Goal: Task Accomplishment & Management: Complete application form

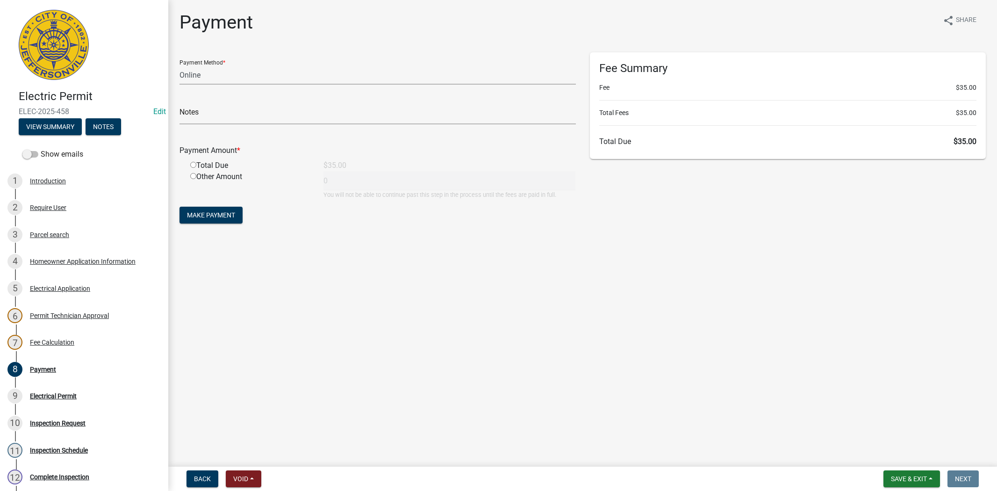
select select "3: 3"
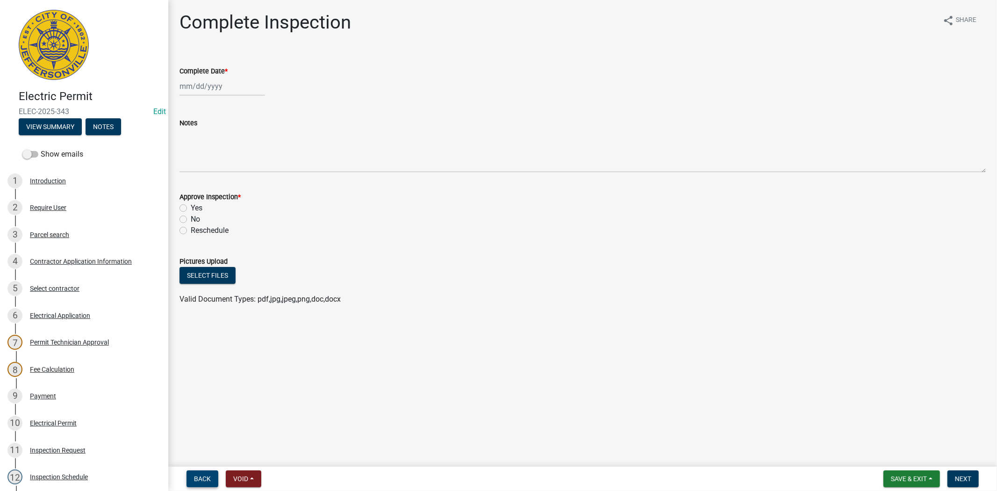
click at [206, 477] on span "Back" at bounding box center [202, 478] width 17 height 7
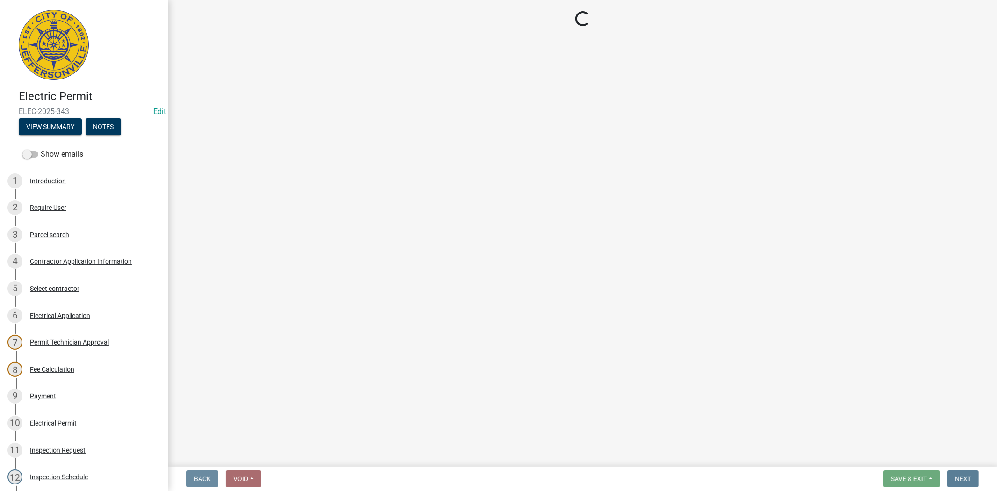
select select "36a8b8f0-2ef8-43e9-ae06-718f51af8d36"
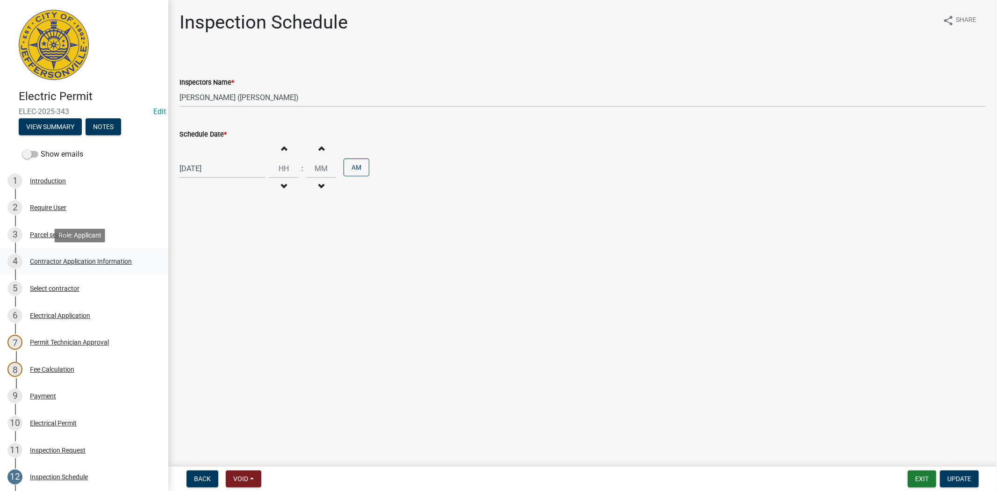
click at [105, 262] on div "Contractor Application Information" at bounding box center [81, 261] width 102 height 7
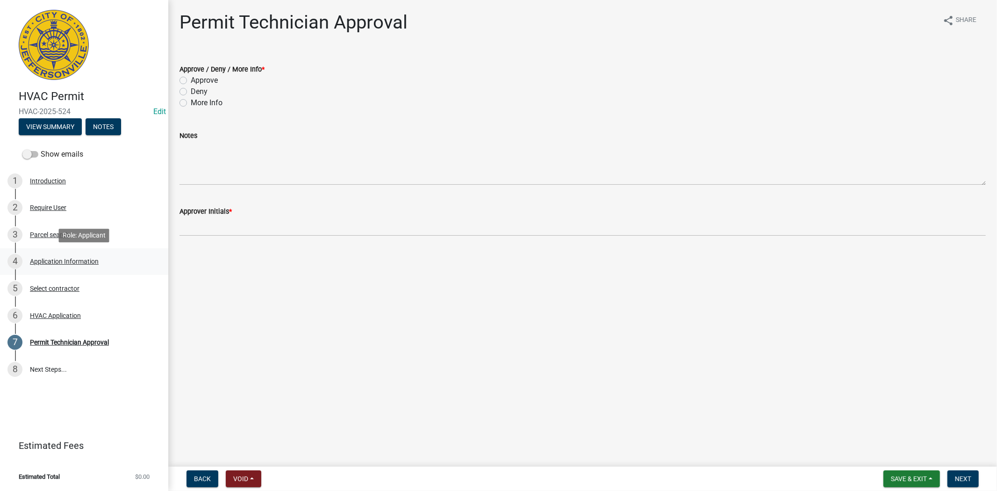
click at [65, 255] on div "4 Application Information" at bounding box center [80, 261] width 146 height 15
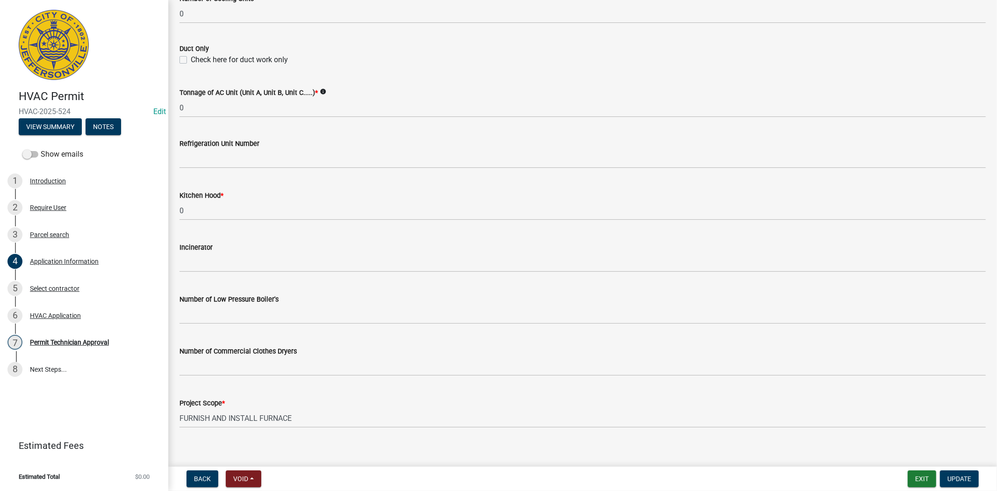
scroll to position [564, 0]
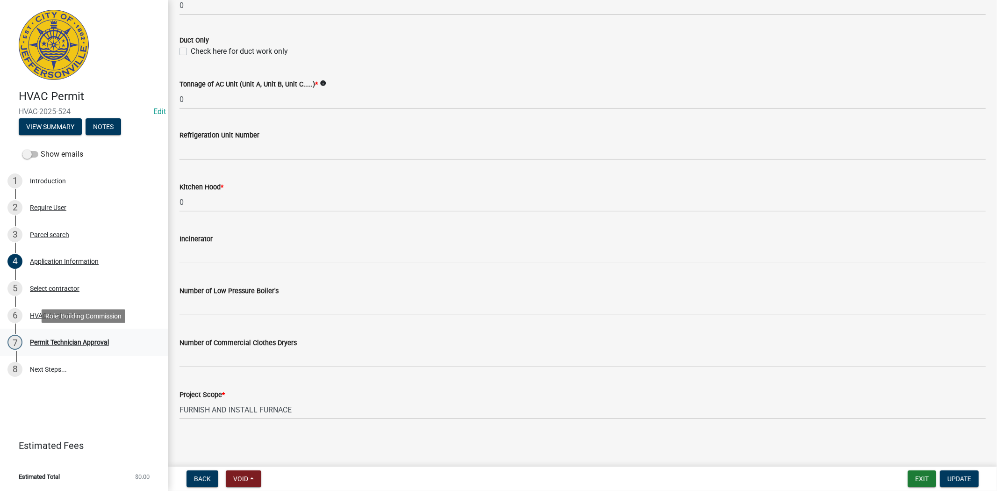
click at [92, 342] on div "Permit Technician Approval" at bounding box center [69, 342] width 79 height 7
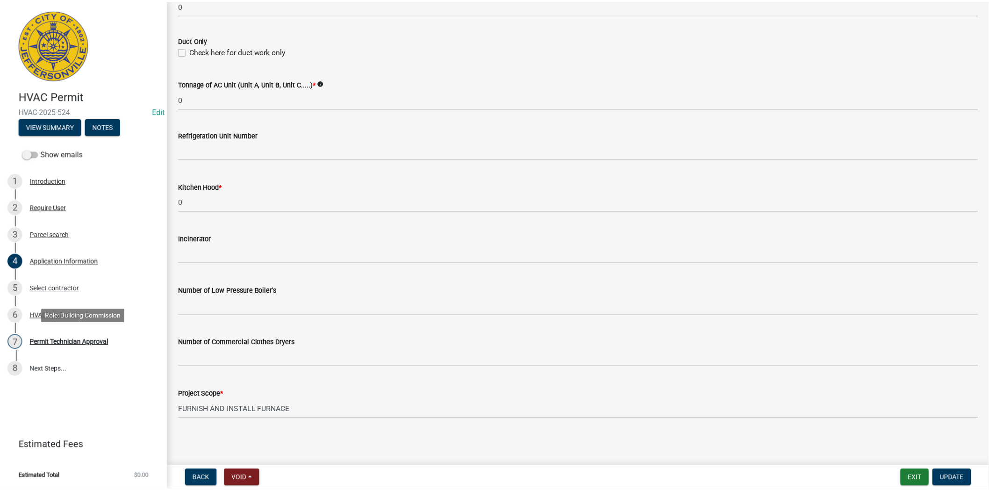
scroll to position [0, 0]
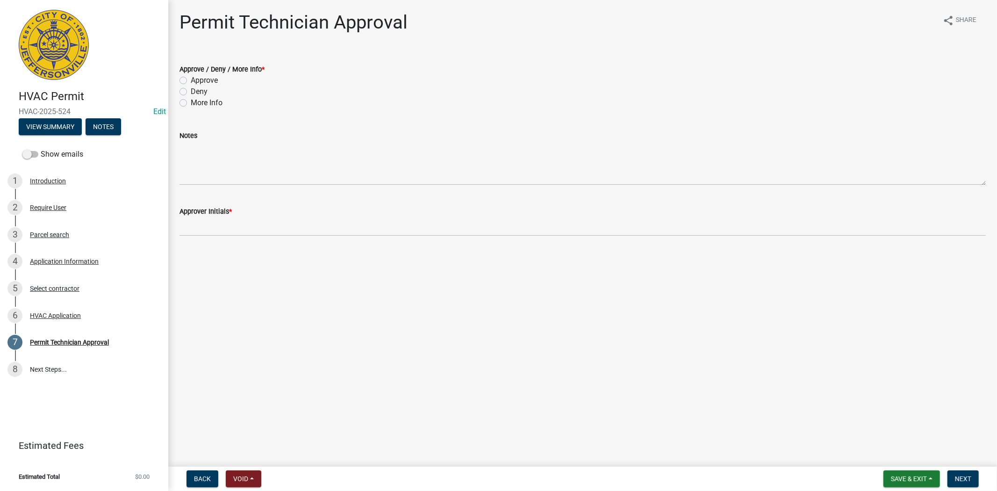
click at [187, 83] on div "Approve" at bounding box center [582, 80] width 806 height 11
click at [191, 80] on label "Approve" at bounding box center [204, 80] width 27 height 11
click at [191, 80] on input "Approve" at bounding box center [194, 78] width 6 height 6
radio input "true"
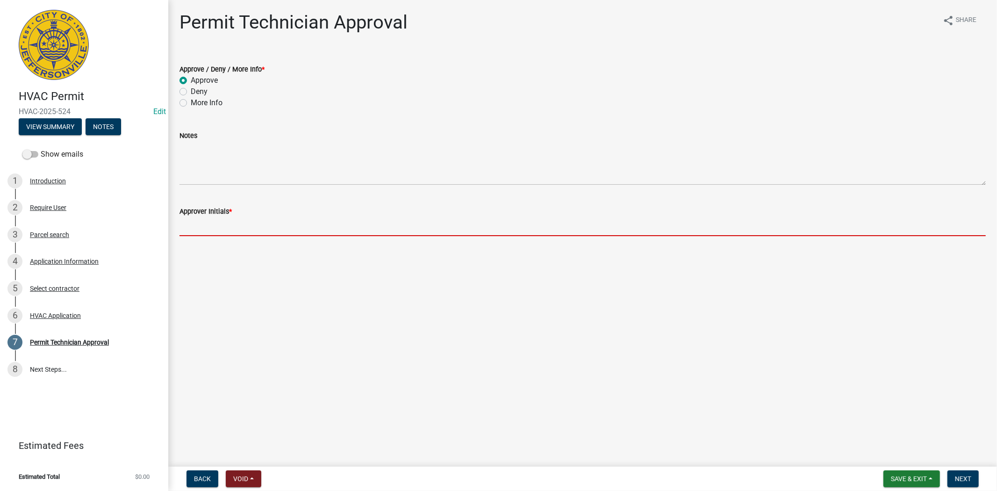
click at [214, 222] on input "Approver Initials *" at bounding box center [582, 226] width 806 height 19
type input "mkf"
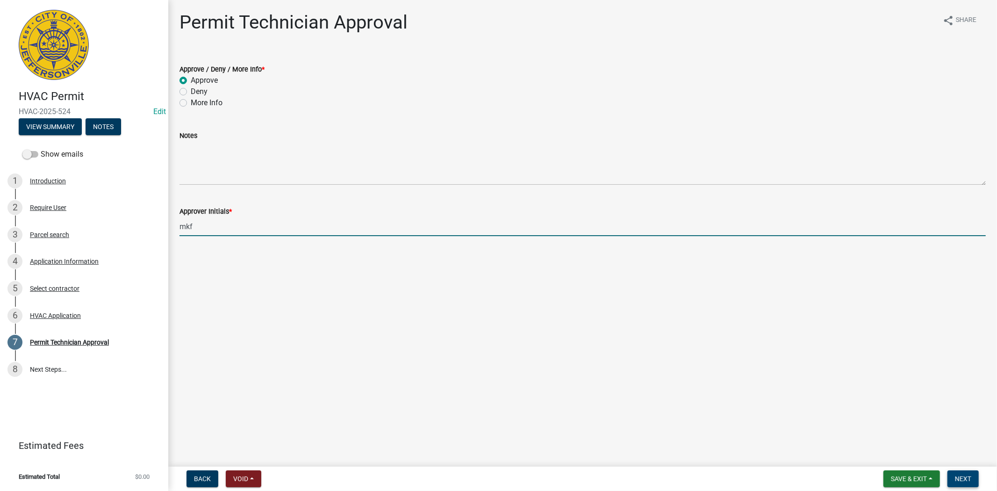
click at [965, 475] on span "Next" at bounding box center [963, 478] width 16 height 7
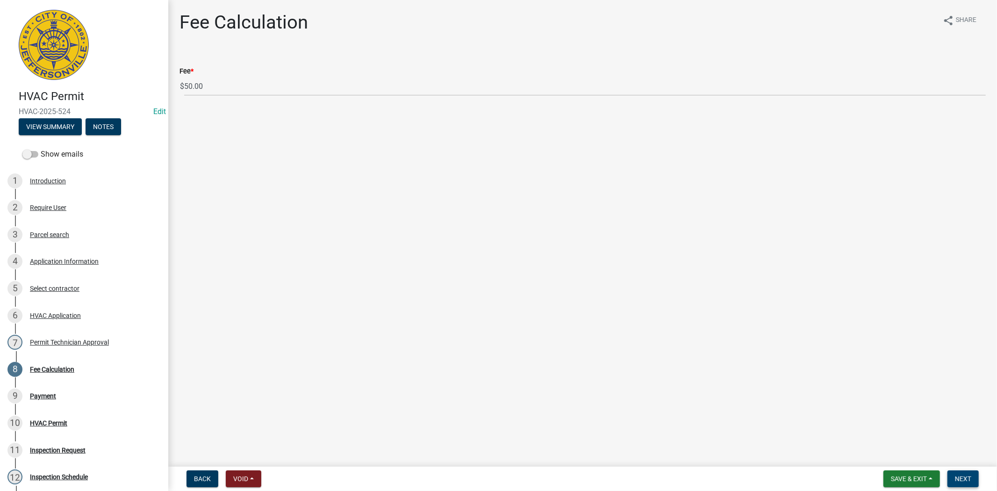
click at [968, 480] on span "Next" at bounding box center [963, 478] width 16 height 7
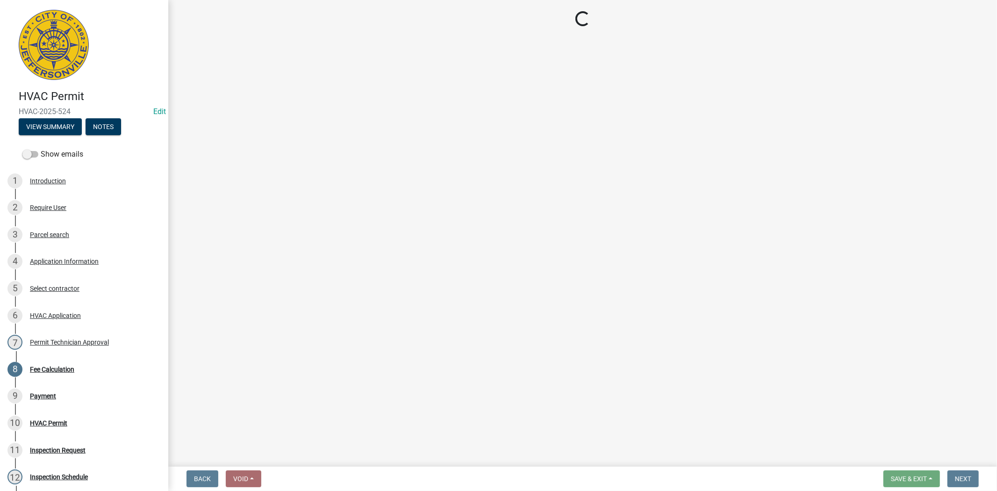
select select "3: 3"
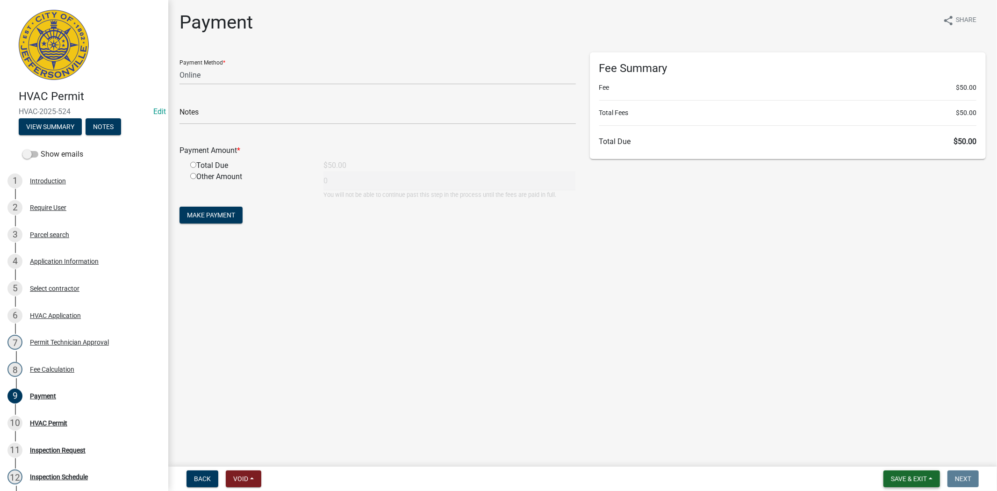
click at [914, 480] on span "Save & Exit" at bounding box center [909, 478] width 36 height 7
click at [902, 459] on button "Save & Exit" at bounding box center [902, 454] width 75 height 22
